Goal: Task Accomplishment & Management: Complete application form

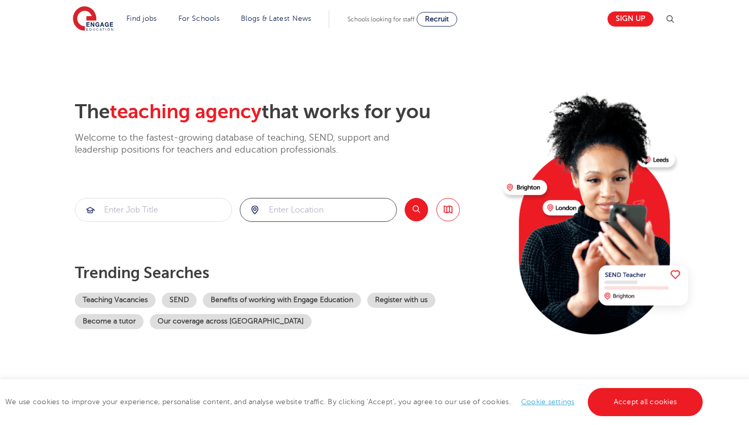
click at [280, 200] on input "search" at bounding box center [318, 209] width 156 height 23
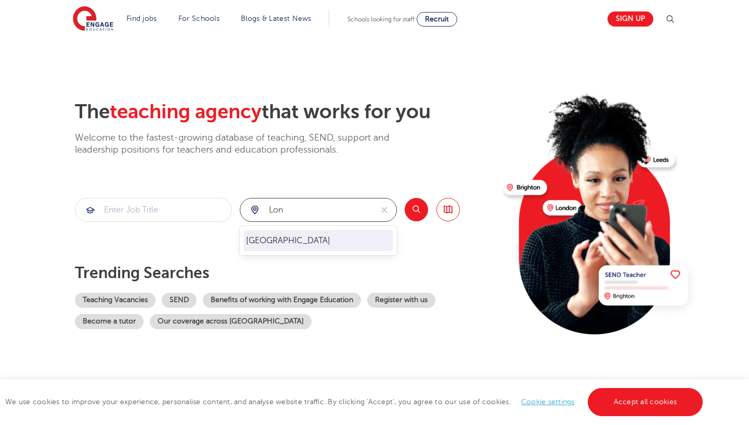
click at [291, 246] on li "[GEOGRAPHIC_DATA]" at bounding box center [318, 240] width 149 height 21
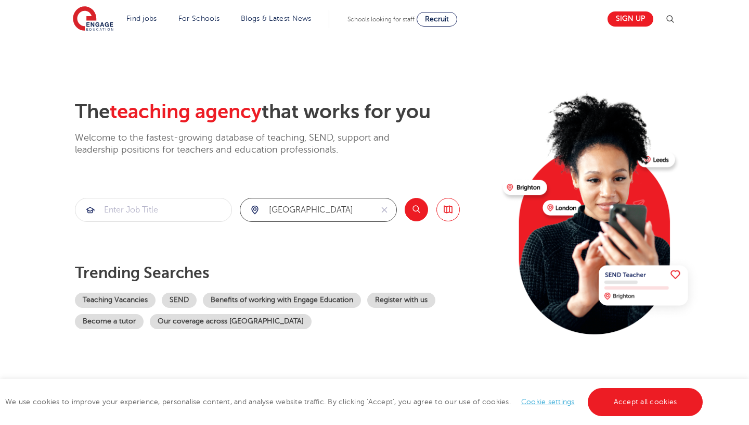
type input "[GEOGRAPHIC_DATA]"
click at [422, 204] on button "Search" at bounding box center [416, 209] width 23 height 23
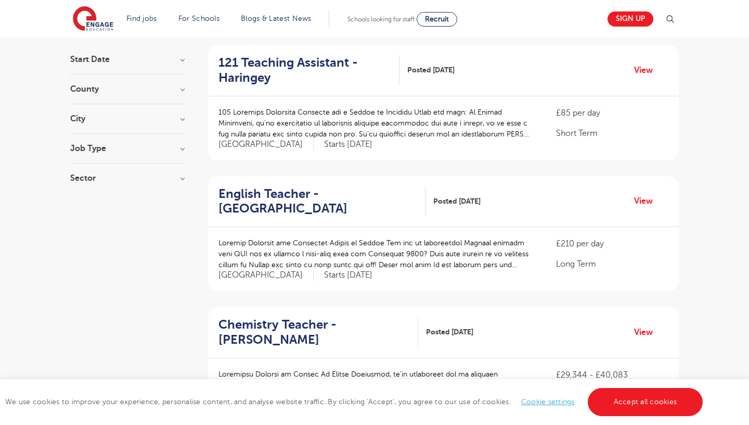
scroll to position [107, 0]
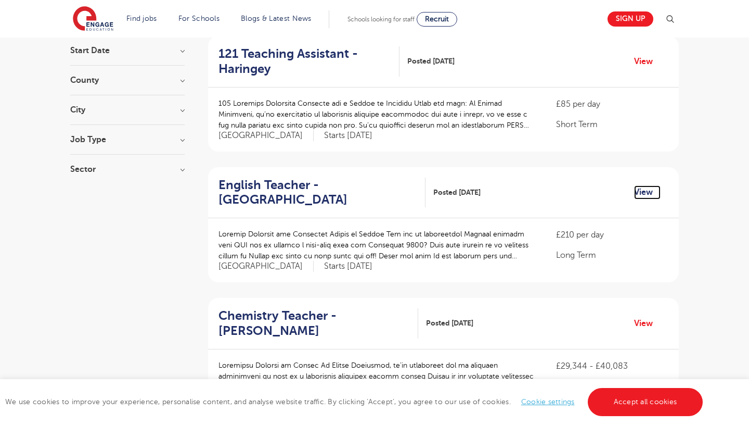
click at [639, 195] on link "View" at bounding box center [647, 192] width 27 height 14
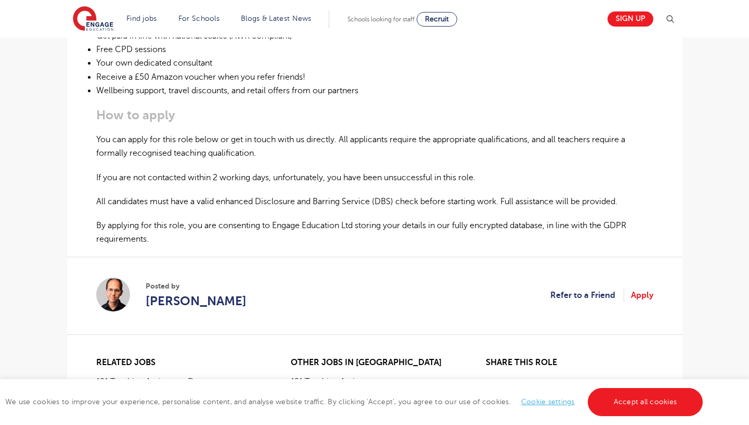
scroll to position [599, 0]
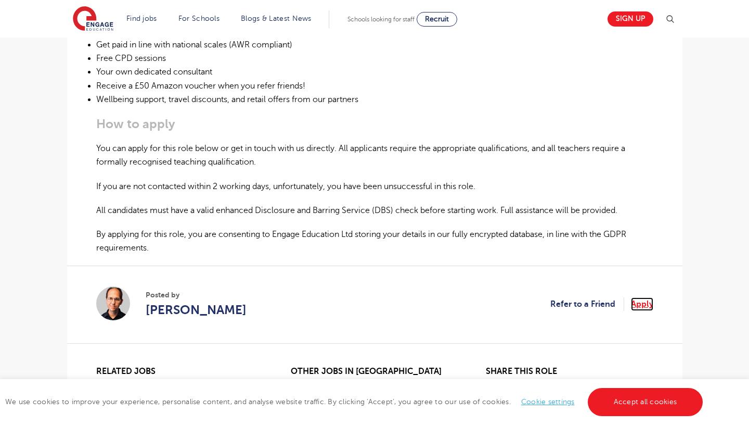
click at [640, 311] on link "Apply" at bounding box center [642, 304] width 22 height 14
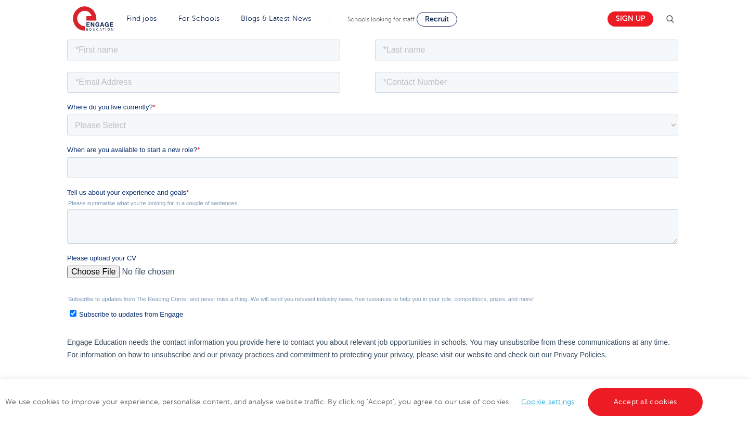
scroll to position [149, 0]
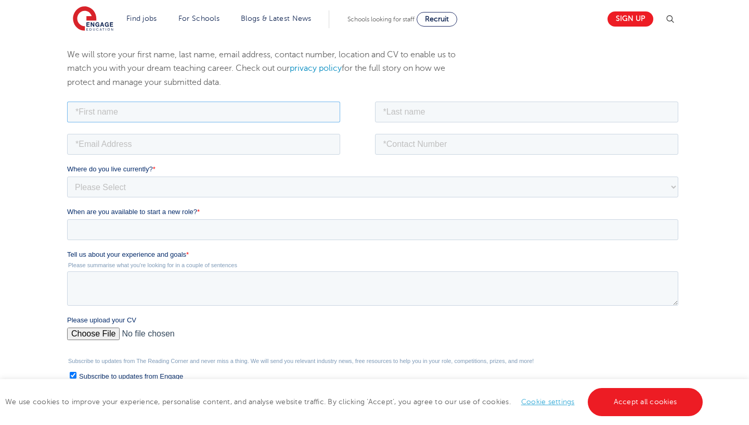
click at [125, 105] on input "text" at bounding box center [203, 111] width 273 height 21
type input "[PERSON_NAME]"
click at [397, 104] on input "text" at bounding box center [527, 111] width 304 height 21
type input "Rara"
type input "Munyaradzi"
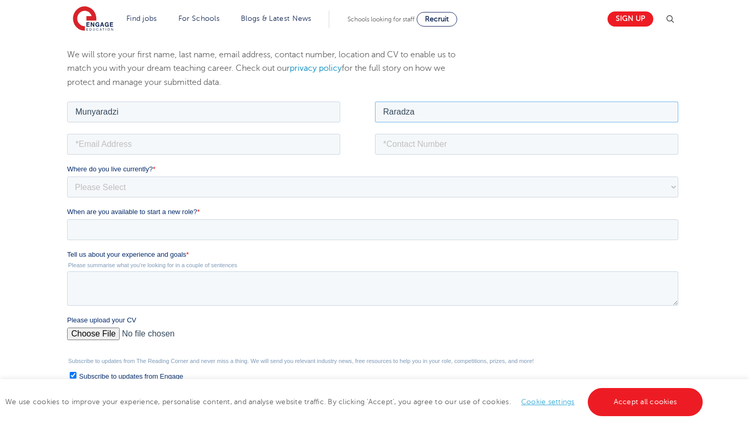
type input "Raradza"
click at [241, 160] on fieldset at bounding box center [374, 147] width 615 height 32
click at [235, 151] on input "email" at bounding box center [203, 143] width 273 height 21
type input "raradza96@gmail.com"
click at [472, 148] on input "tel" at bounding box center [527, 143] width 304 height 21
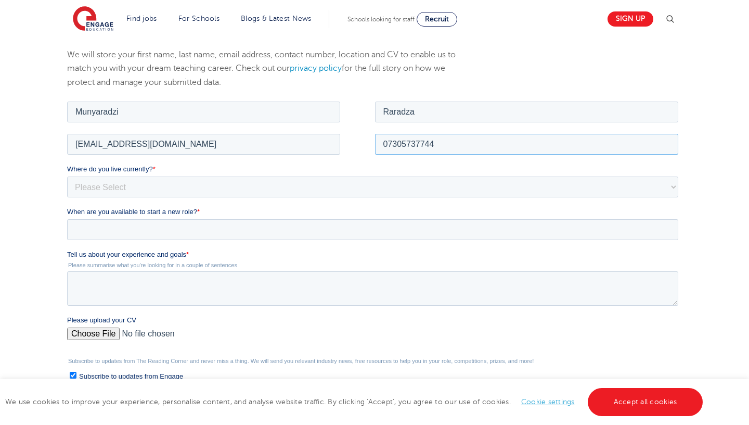
type input "07305737744"
click at [306, 200] on fieldset "Where do you live currently? * Please Select UK Canada Ireland Australia New Ze…" at bounding box center [374, 184] width 615 height 43
select select "UK"
click option "UK" at bounding box center [67, 99] width 0 height 0
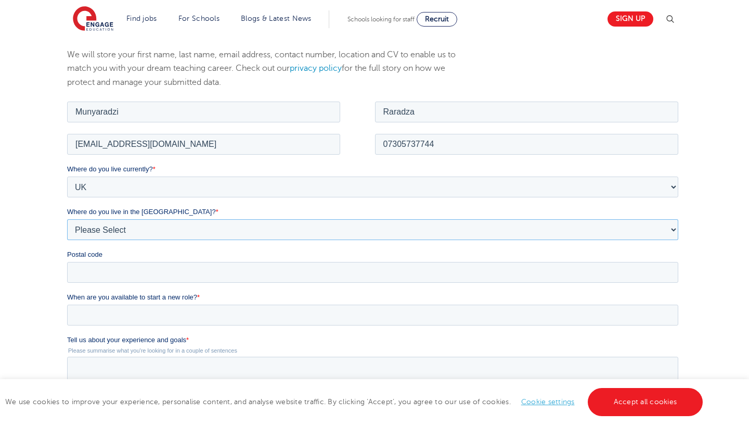
click at [67, 219] on select "Please Select Overseas Barnsley Bedfordshire Berkshire Bournemouth Bracknell Fo…" at bounding box center [372, 229] width 611 height 21
select select "London"
click option "London" at bounding box center [67, 99] width 0 height 0
click at [120, 278] on input "Postal code" at bounding box center [372, 271] width 611 height 21
type input "E9 6AW"
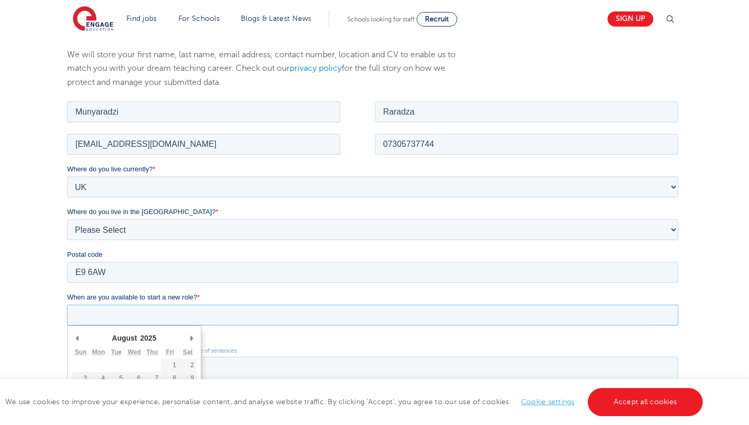
click at [159, 320] on input "When are you available to start a new role? *" at bounding box center [372, 314] width 611 height 21
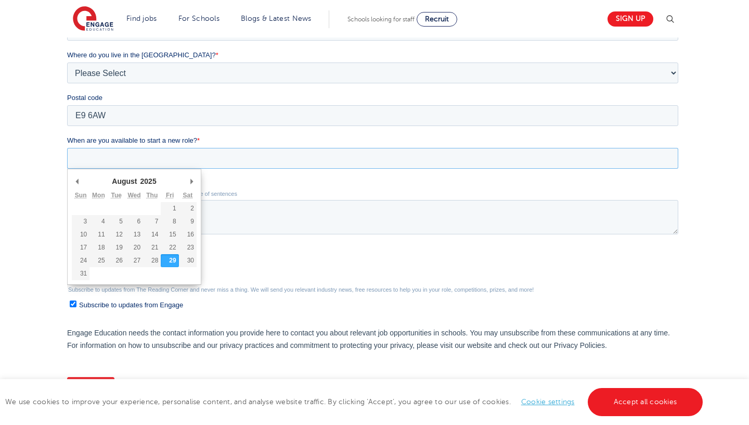
scroll to position [349, 0]
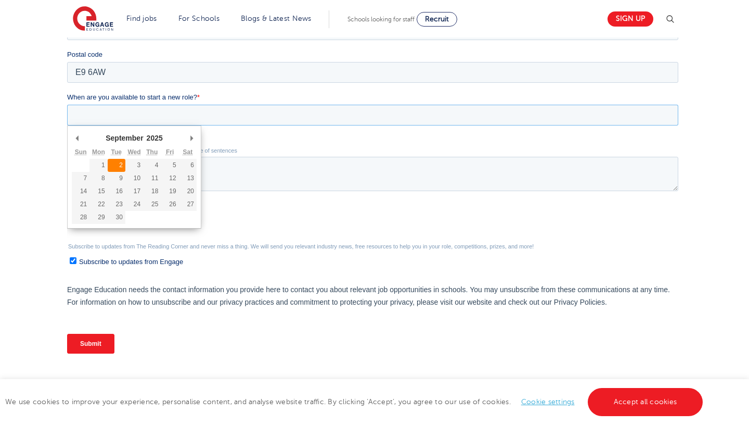
type div "2025-09-02"
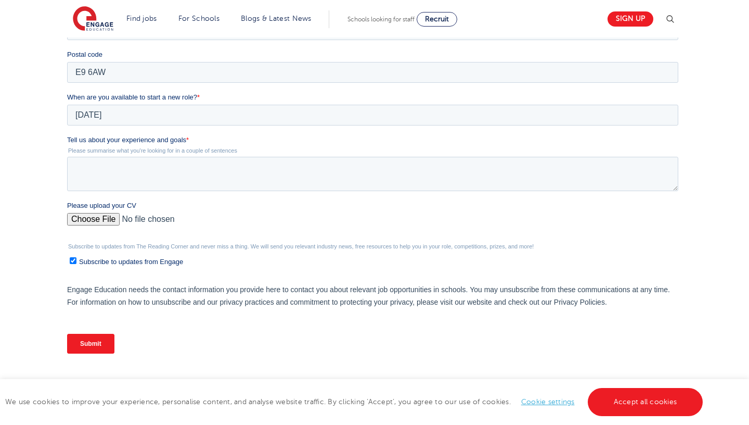
type input "2025/09/02"
click at [110, 167] on textarea "Tell us about your experience and goals *" at bounding box center [372, 174] width 611 height 34
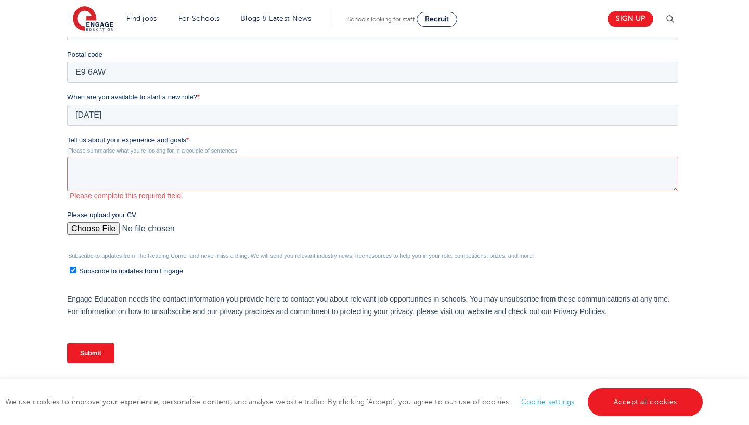
click at [91, 214] on div "Please upload your CV" at bounding box center [374, 226] width 615 height 33
click at [83, 234] on input "Please upload your CV" at bounding box center [372, 232] width 611 height 21
type input "C:\fakepath\J. Raradza CV - Aug 2025.docx.pdf"
click at [150, 165] on textarea "Tell us about your experience and goals *" at bounding box center [372, 174] width 611 height 34
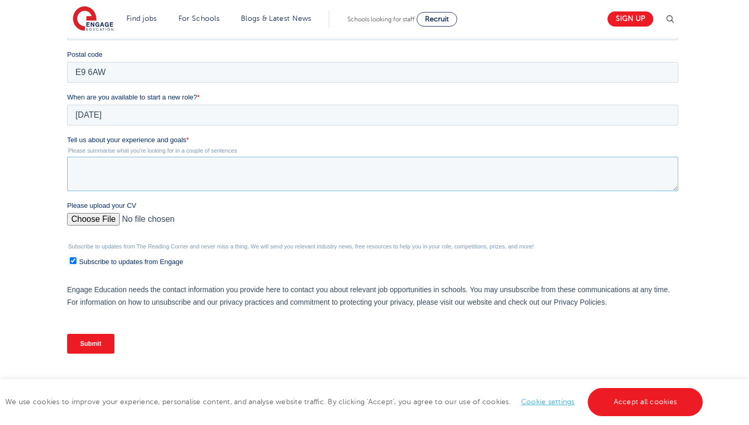
paste textarea "A dynamic and highly adaptable English and History specialist with proven middl…"
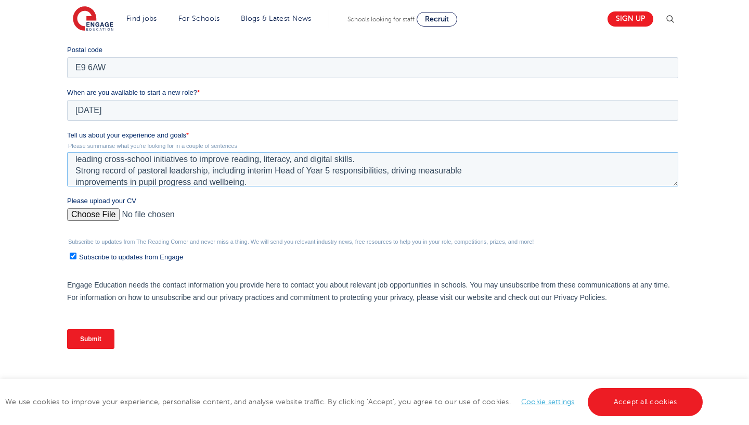
scroll to position [30, 0]
click at [76, 169] on textarea "A dynamic and highly adaptable English and History specialist with proven middl…" at bounding box center [372, 169] width 611 height 34
drag, startPoint x: 260, startPoint y: 180, endPoint x: 67, endPoint y: 172, distance: 193.2
click at [67, 172] on textarea "A dynamic and highly adaptable English and History specialist with proven middl…" at bounding box center [372, 169] width 611 height 34
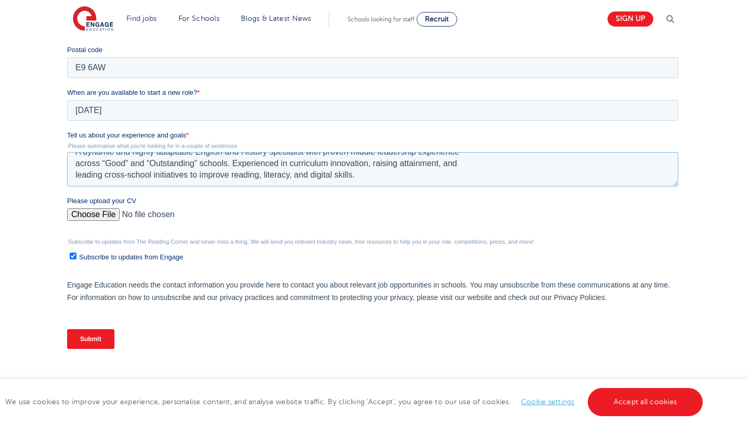
scroll to position [34, 0]
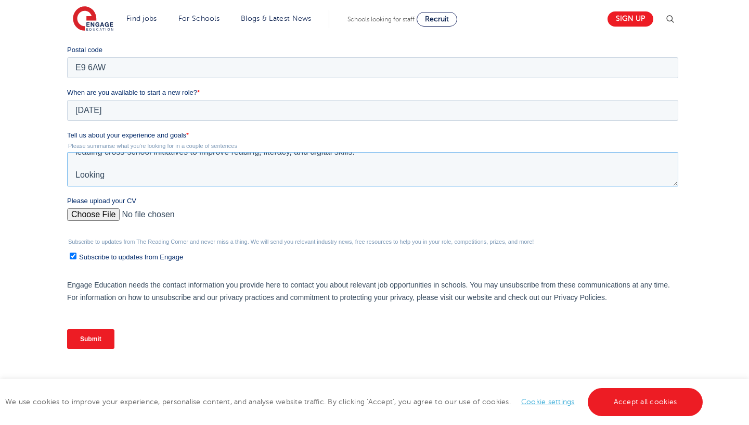
type textarea "A dynamic and highly adaptable English and History specialist with proven middl…"
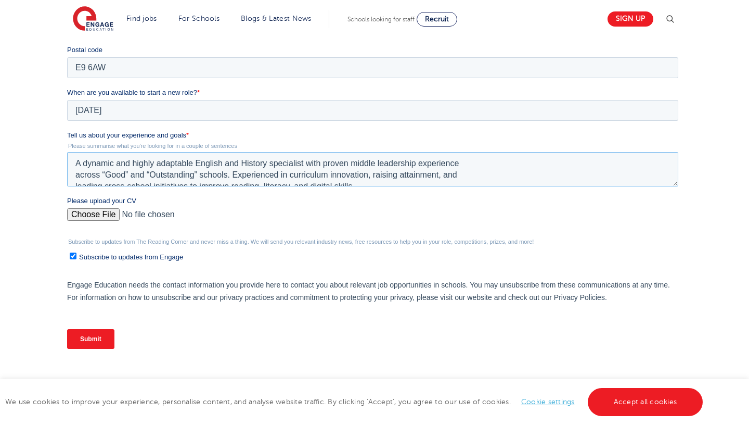
drag, startPoint x: 122, startPoint y: 184, endPoint x: 13, endPoint y: 105, distance: 134.8
click at [67, 152] on textarea "A dynamic and highly adaptable English and History specialist with proven middl…" at bounding box center [372, 169] width 611 height 34
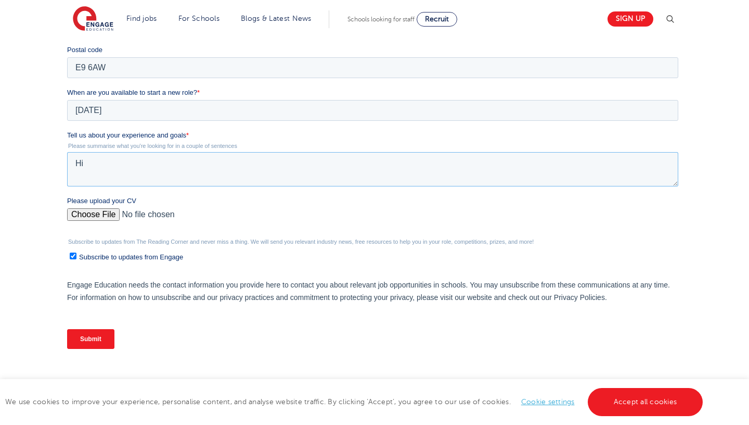
type textarea "H"
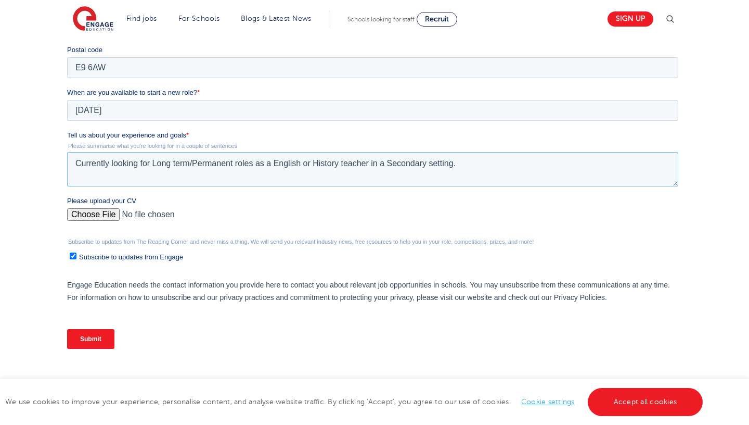
click at [189, 163] on textarea "Currently looking for Long term/Permanent roles as a English or History teacher…" at bounding box center [372, 169] width 611 height 34
click at [175, 165] on textarea "Currently looking for Long term/Permanent roles as a English or History teacher…" at bounding box center [372, 169] width 611 height 34
click at [197, 160] on textarea "Currently looking for long-term/Permanent roles as a English or History teacher…" at bounding box center [372, 169] width 611 height 34
click at [467, 163] on textarea "Currently looking for long-term/permanent roles as a English or History teacher…" at bounding box center [372, 169] width 611 height 34
click at [391, 164] on textarea "Currently looking for long-term/permanent roles as a English or History teacher…" at bounding box center [372, 169] width 611 height 34
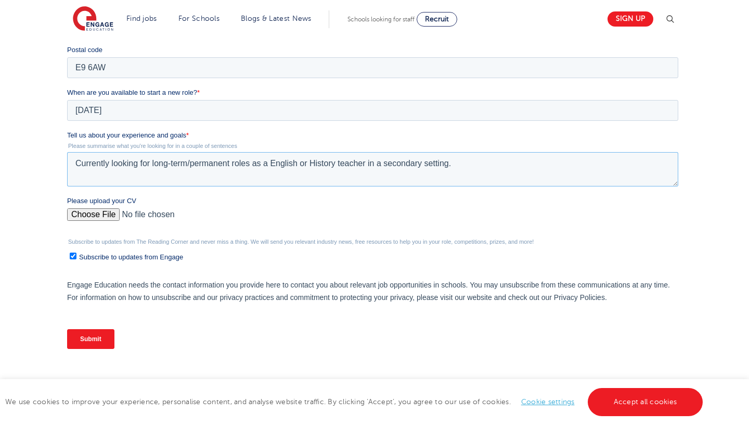
click at [474, 165] on textarea "Currently looking for long-term/permanent roles as a English or History teacher…" at bounding box center [372, 169] width 611 height 34
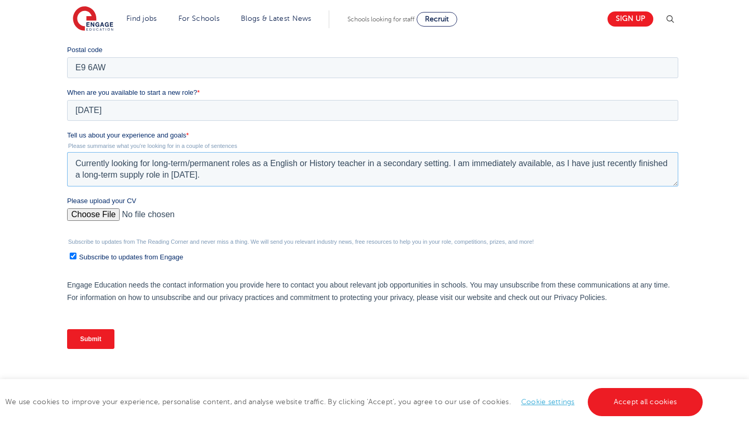
type textarea "Currently looking for long-term/permanent roles as a English or History teacher…"
click at [73, 255] on input "Subscribe to updates from Engage" at bounding box center [72, 255] width 7 height 7
checkbox input "false"
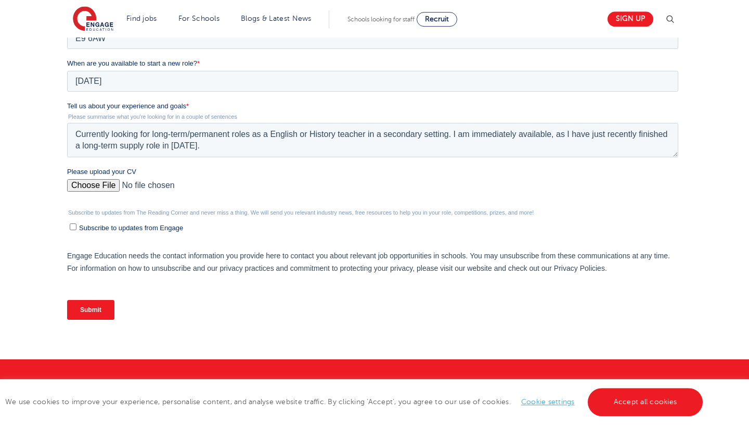
scroll to position [373, 0]
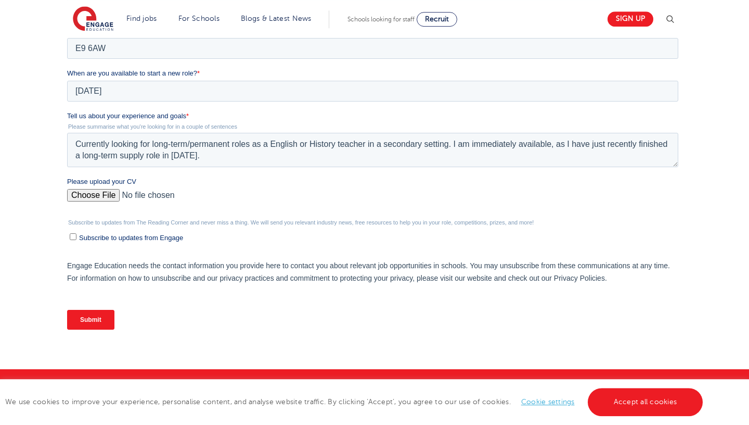
click at [87, 325] on input "Submit" at bounding box center [90, 320] width 47 height 20
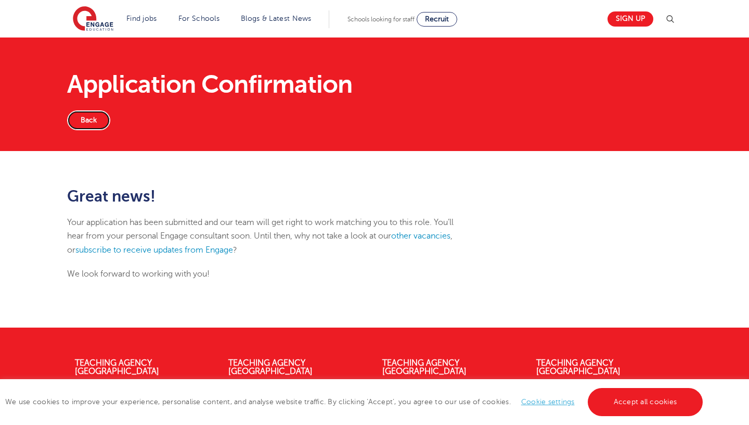
click at [86, 119] on link "Back" at bounding box center [88, 120] width 43 height 20
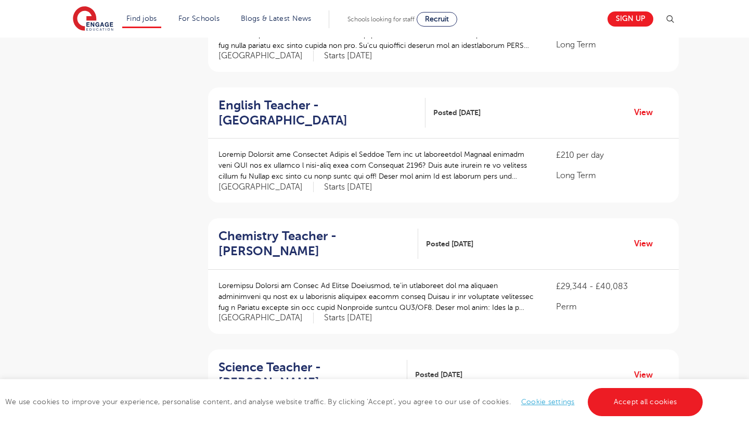
scroll to position [466, 0]
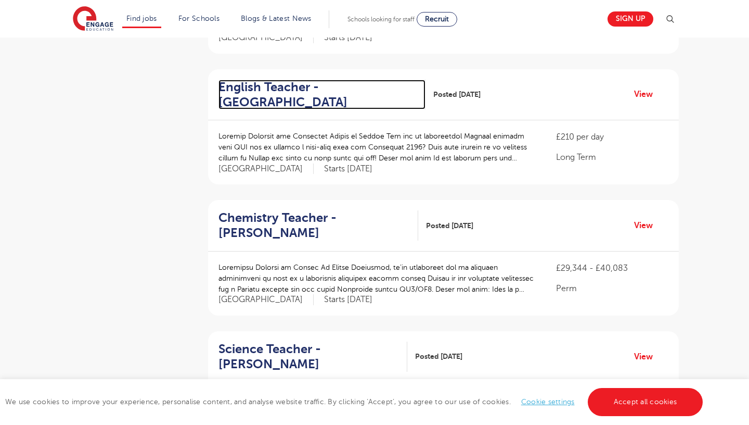
click at [273, 95] on h2 "English Teacher - [GEOGRAPHIC_DATA]" at bounding box center [318, 95] width 199 height 30
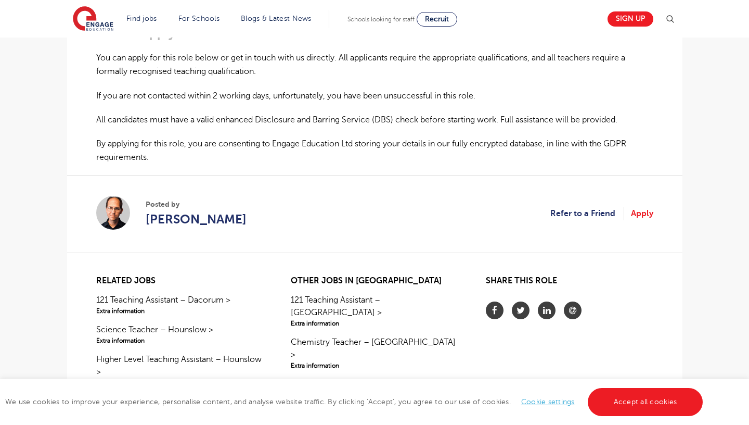
scroll to position [704, 0]
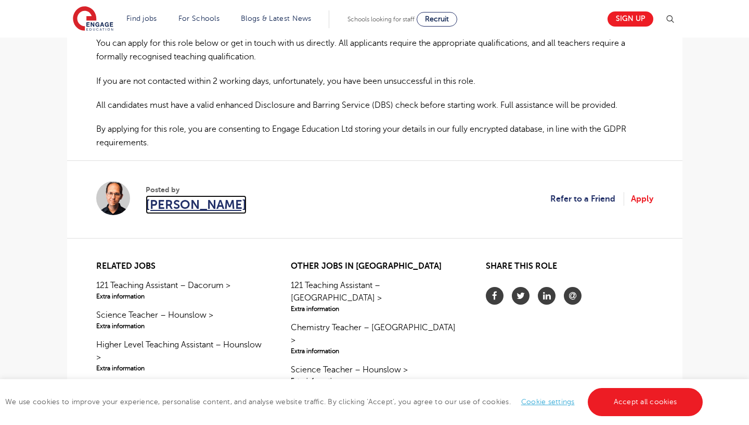
click at [186, 208] on span "[PERSON_NAME]" at bounding box center [196, 204] width 101 height 19
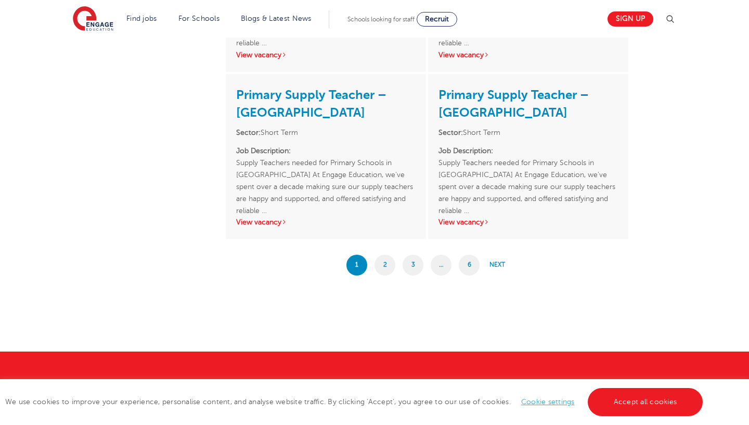
scroll to position [1809, 0]
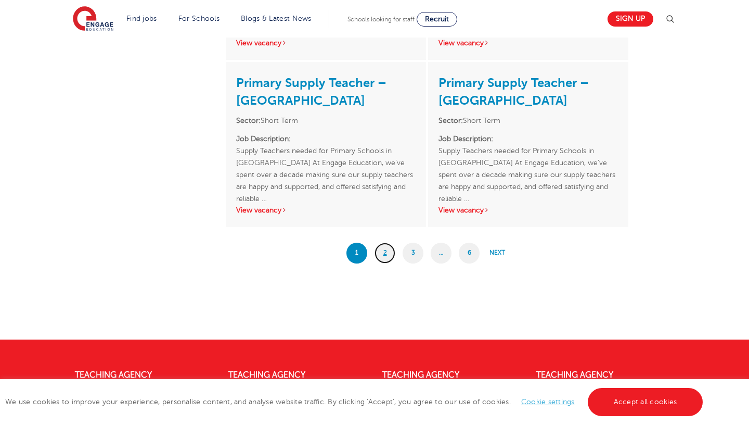
click at [379, 252] on link "2" at bounding box center [385, 252] width 21 height 21
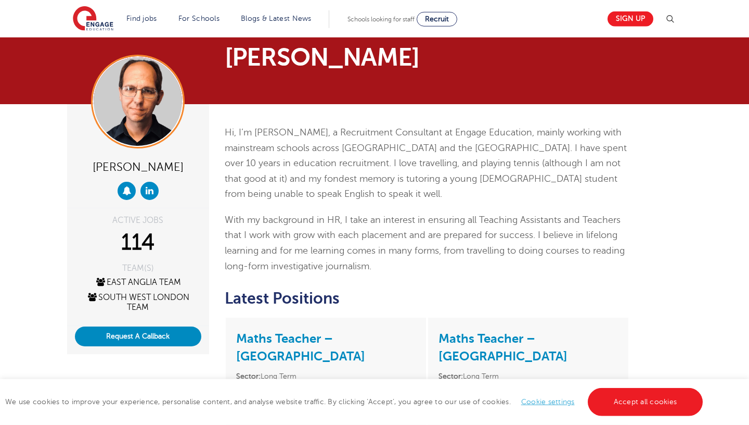
scroll to position [14, 0]
click at [124, 192] on icon at bounding box center [126, 190] width 9 height 9
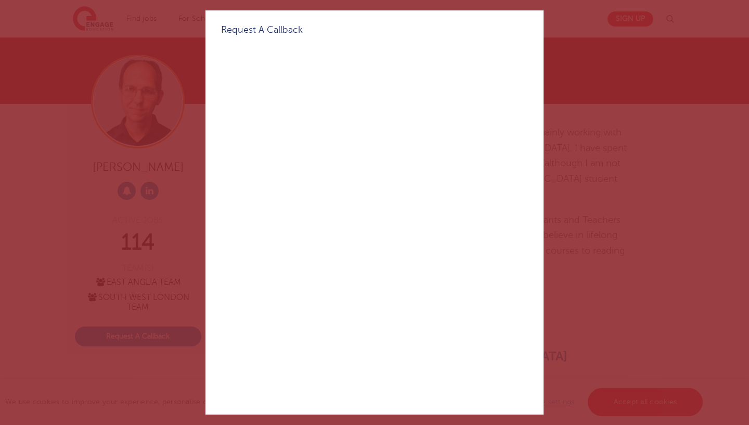
scroll to position [0, 0]
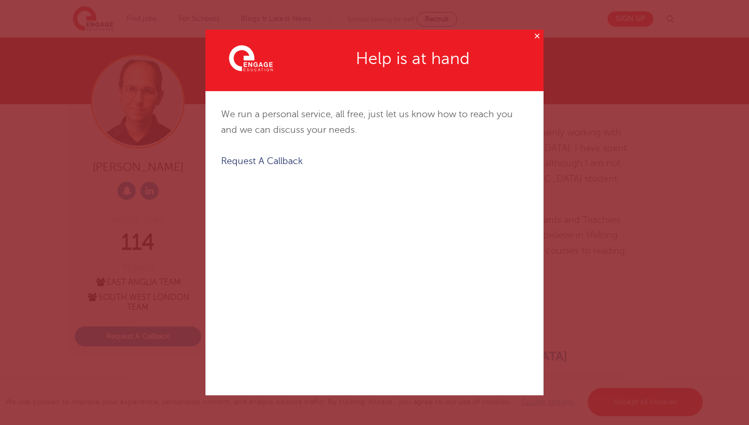
click at [537, 35] on button "✕" at bounding box center [537, 36] width 13 height 13
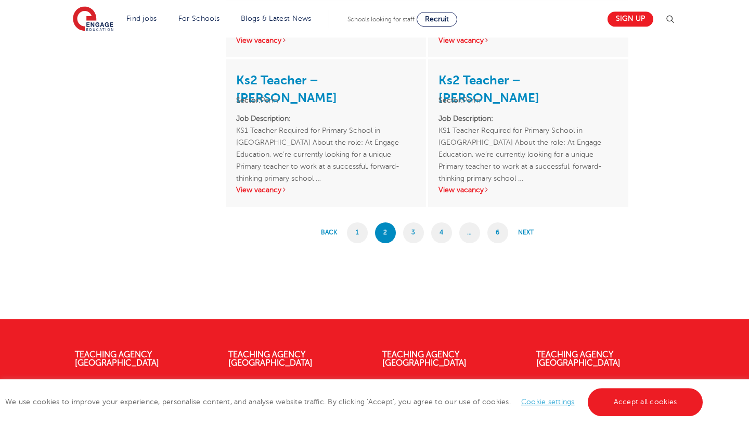
scroll to position [1711, 0]
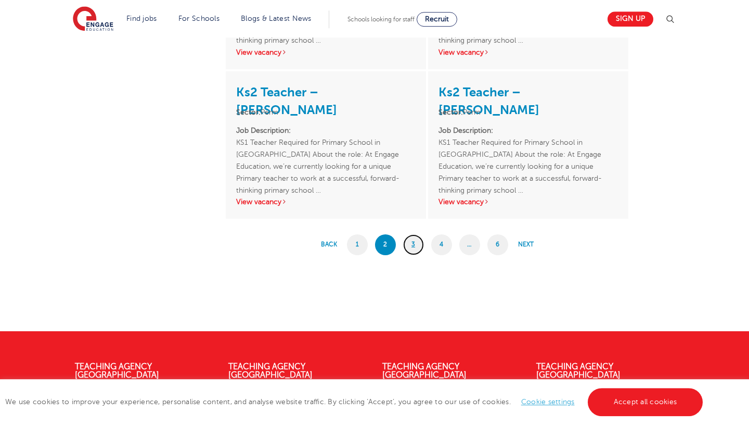
click at [416, 247] on link "3" at bounding box center [413, 244] width 21 height 21
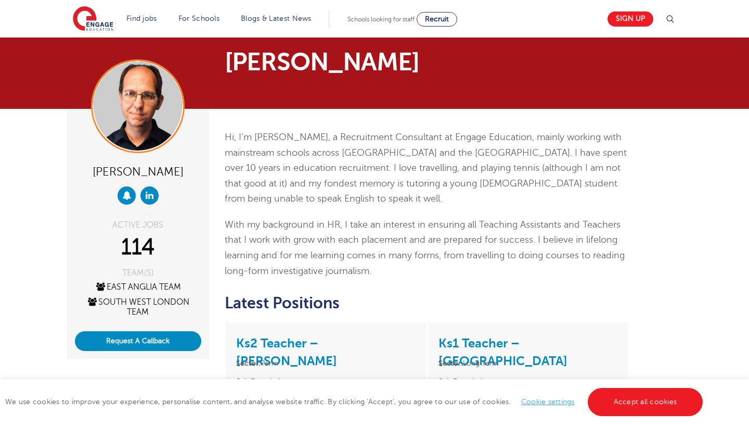
scroll to position [28, 0]
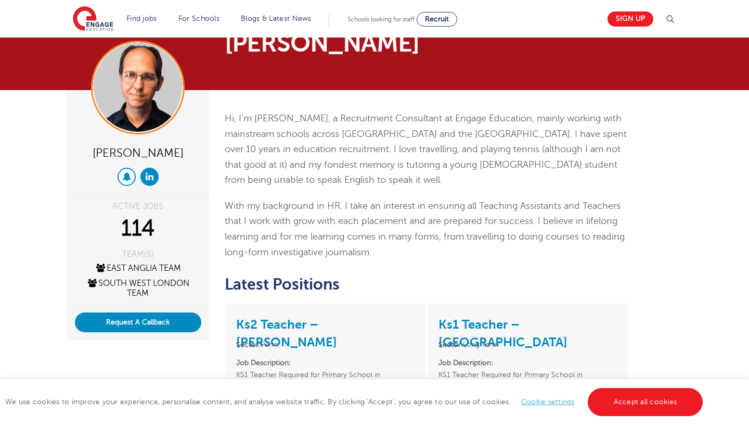
click at [124, 180] on icon at bounding box center [126, 176] width 9 height 9
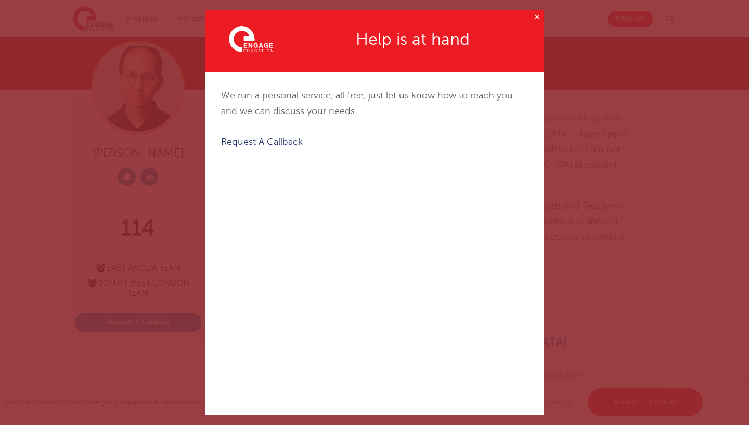
click at [521, 15] on div "Created with Sketch. Help is at hand" at bounding box center [374, 41] width 338 height 62
click at [532, 20] on button "✕" at bounding box center [537, 16] width 13 height 13
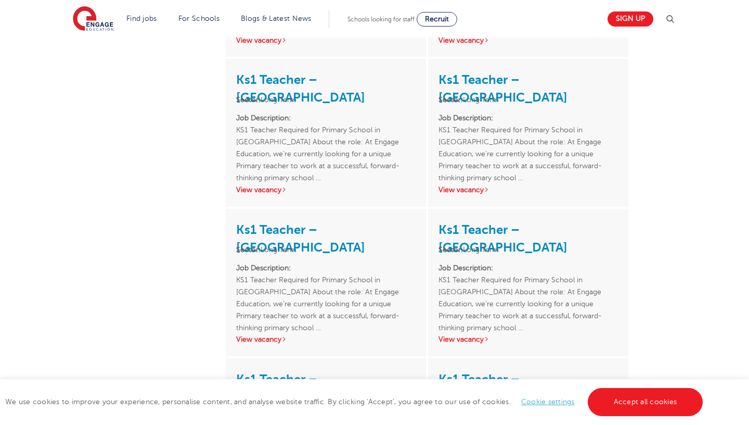
scroll to position [0, 0]
